Goal: Task Accomplishment & Management: Use online tool/utility

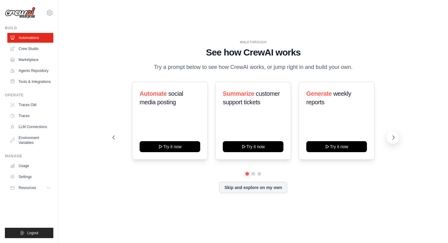
click at [394, 142] on button at bounding box center [392, 137] width 12 height 12
click at [265, 184] on button "Skip and explore on my own" at bounding box center [253, 187] width 68 height 12
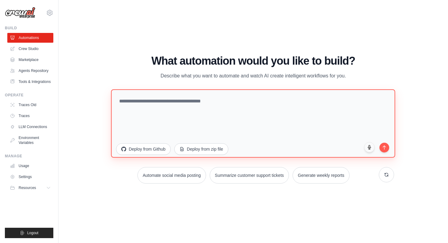
click at [211, 105] on textarea at bounding box center [253, 123] width 284 height 68
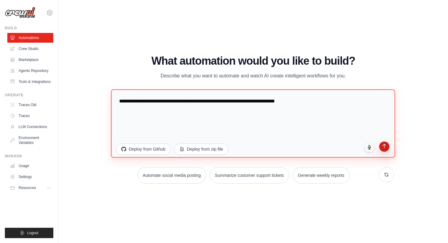
type textarea "**********"
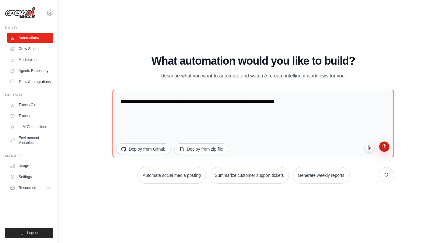
click at [387, 149] on button "submit" at bounding box center [384, 146] width 10 height 10
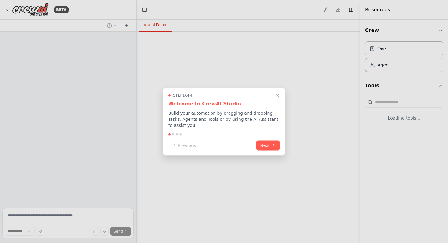
select select "****"
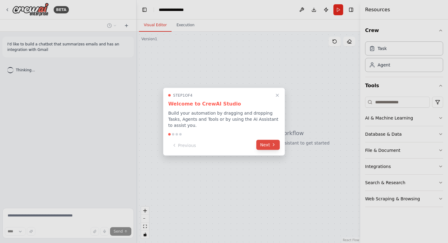
click at [275, 145] on icon at bounding box center [273, 144] width 5 height 5
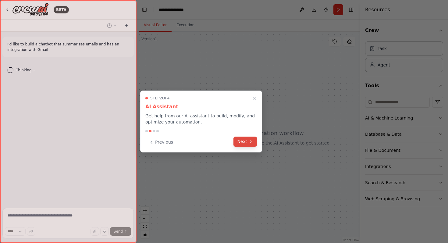
click at [247, 142] on button "Next" at bounding box center [244, 141] width 23 height 10
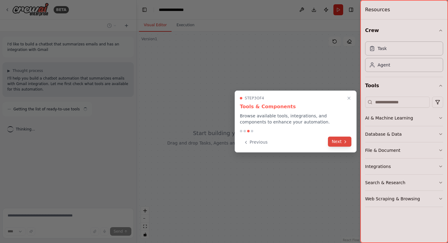
click at [342, 140] on button "Next" at bounding box center [339, 141] width 23 height 10
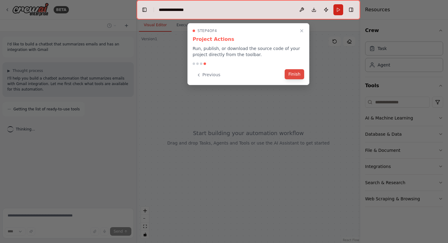
click at [292, 74] on button "Finish" at bounding box center [293, 74] width 19 height 10
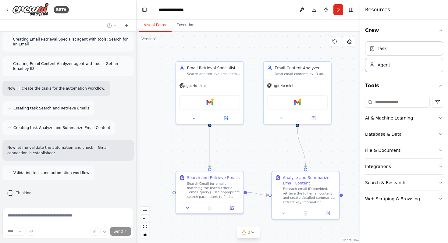
scroll to position [275, 0]
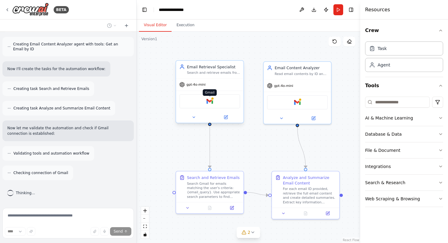
click at [212, 100] on div at bounding box center [212, 98] width 3 height 3
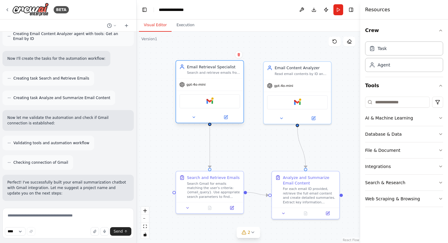
scroll to position [325, 0]
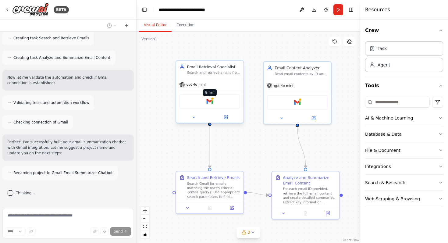
click at [211, 99] on div at bounding box center [212, 98] width 3 height 3
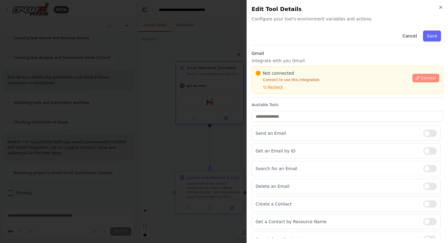
click at [420, 78] on span "Connect" at bounding box center [427, 77] width 15 height 5
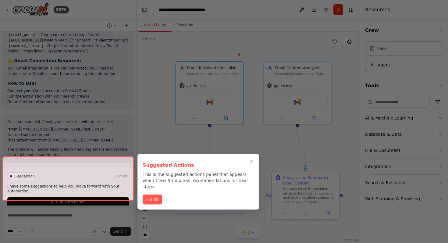
scroll to position [578, 0]
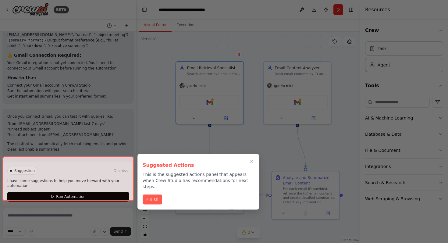
click at [107, 170] on div at bounding box center [67, 178] width 131 height 44
click at [104, 190] on div at bounding box center [67, 178] width 131 height 44
click at [252, 160] on icon "Close walkthrough" at bounding box center [251, 161] width 5 height 5
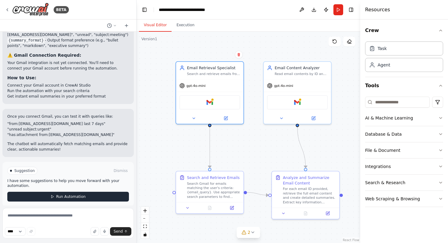
click at [97, 191] on button "Run Automation" at bounding box center [67, 196] width 121 height 10
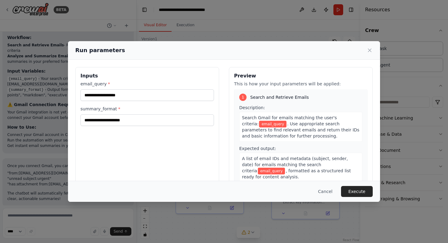
scroll to position [0, 0]
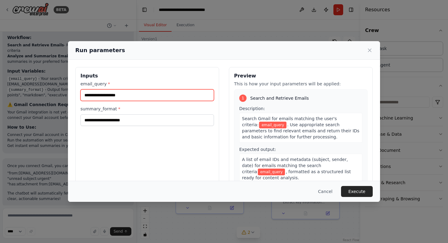
click at [119, 96] on input "email_query *" at bounding box center [146, 95] width 133 height 12
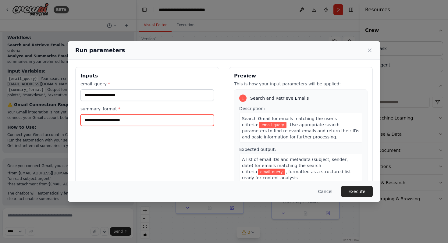
click at [114, 118] on input "summary_format *" at bounding box center [146, 120] width 133 height 12
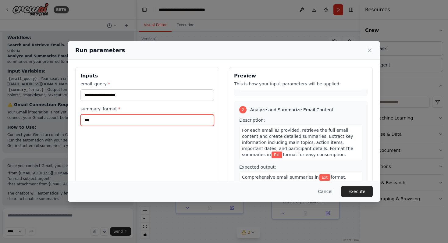
scroll to position [99, 0]
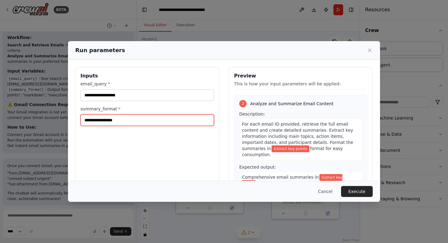
type input "**********"
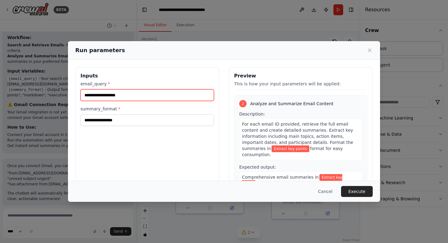
click at [115, 95] on input "email_query *" at bounding box center [146, 95] width 133 height 12
type input "**********"
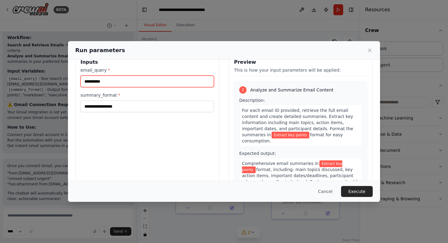
scroll to position [14, 0]
click at [104, 84] on input "**********" at bounding box center [146, 81] width 133 height 12
type input "*"
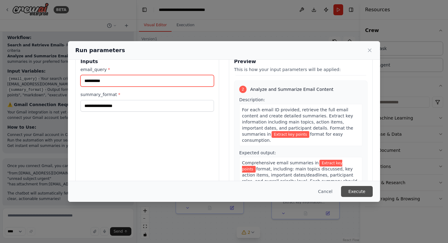
type input "**********"
click at [356, 192] on button "Execute" at bounding box center [357, 191] width 32 height 11
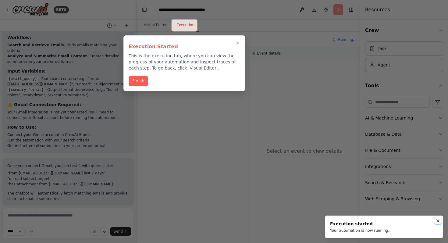
click at [438, 219] on icon "Notifications (F8)" at bounding box center [437, 220] width 5 height 5
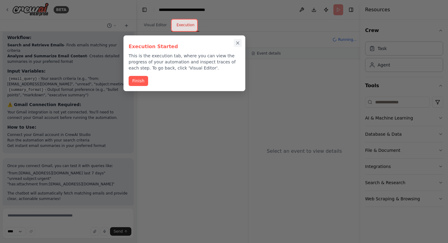
click at [237, 42] on icon "Close walkthrough" at bounding box center [237, 42] width 5 height 5
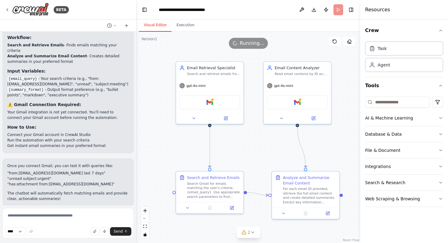
click at [158, 27] on button "Visual Editor" at bounding box center [155, 25] width 33 height 13
click at [216, 105] on div "Gmail" at bounding box center [209, 101] width 61 height 14
click at [226, 100] on div "Gmail" at bounding box center [209, 101] width 61 height 14
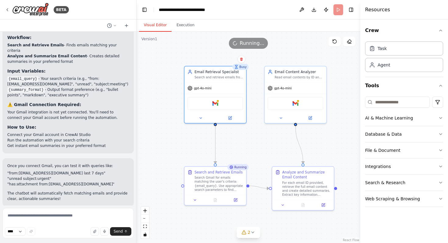
click at [247, 47] on div "Running..." at bounding box center [248, 43] width 39 height 11
click at [300, 30] on div "Visual Editor Execution" at bounding box center [247, 25] width 223 height 12
click at [325, 11] on button "Publish" at bounding box center [326, 9] width 10 height 11
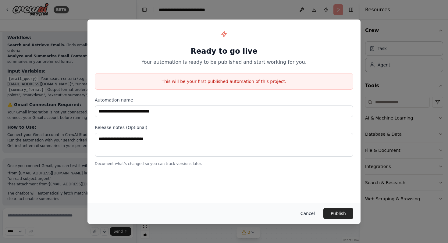
click at [310, 209] on button "Cancel" at bounding box center [307, 213] width 24 height 11
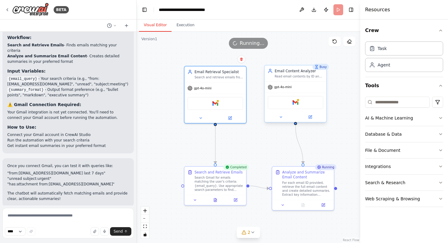
scroll to position [578, 0]
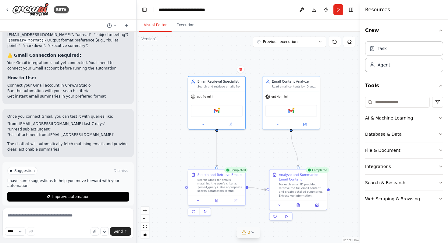
click at [246, 233] on icon at bounding box center [243, 232] width 5 height 5
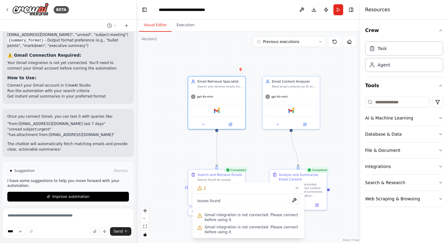
click at [260, 147] on div ".deletable-edge-delete-btn { width: 20px; height: 20px; border: 0px solid #ffff…" at bounding box center [247, 137] width 223 height 211
click at [226, 111] on div "Gmail" at bounding box center [216, 110] width 51 height 12
click at [295, 189] on icon at bounding box center [296, 187] width 5 height 5
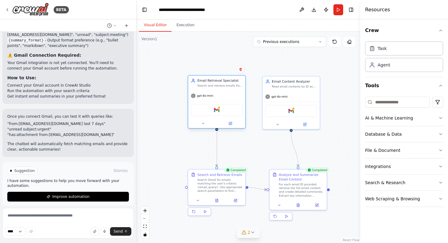
click at [219, 114] on div "Gmail" at bounding box center [216, 110] width 51 height 12
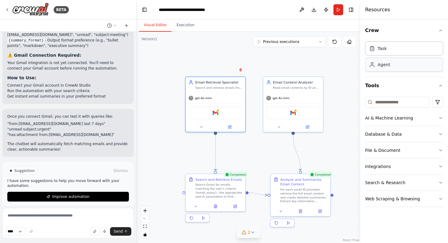
click at [388, 67] on div "Agent" at bounding box center [383, 64] width 12 height 6
click at [392, 50] on div "Task" at bounding box center [404, 48] width 78 height 14
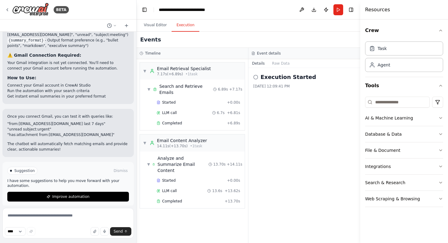
click at [192, 25] on button "Execution" at bounding box center [185, 25] width 28 height 13
click at [326, 10] on button "Publish" at bounding box center [326, 9] width 10 height 11
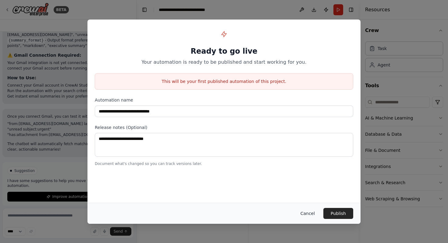
click at [307, 213] on button "Cancel" at bounding box center [307, 213] width 24 height 11
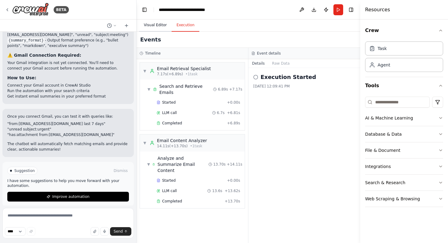
click at [152, 26] on button "Visual Editor" at bounding box center [155, 25] width 33 height 13
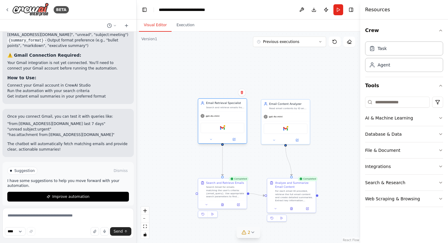
click at [229, 130] on div "Gmail" at bounding box center [222, 128] width 44 height 10
click at [228, 128] on div "Gmail" at bounding box center [222, 128] width 44 height 10
click at [219, 128] on div "Gmail" at bounding box center [222, 128] width 44 height 10
click at [223, 127] on img at bounding box center [222, 127] width 5 height 5
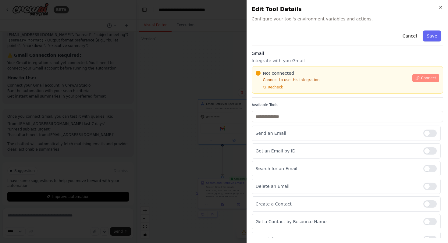
click at [420, 79] on button "Connect" at bounding box center [425, 78] width 27 height 9
